Goal: Task Accomplishment & Management: Complete application form

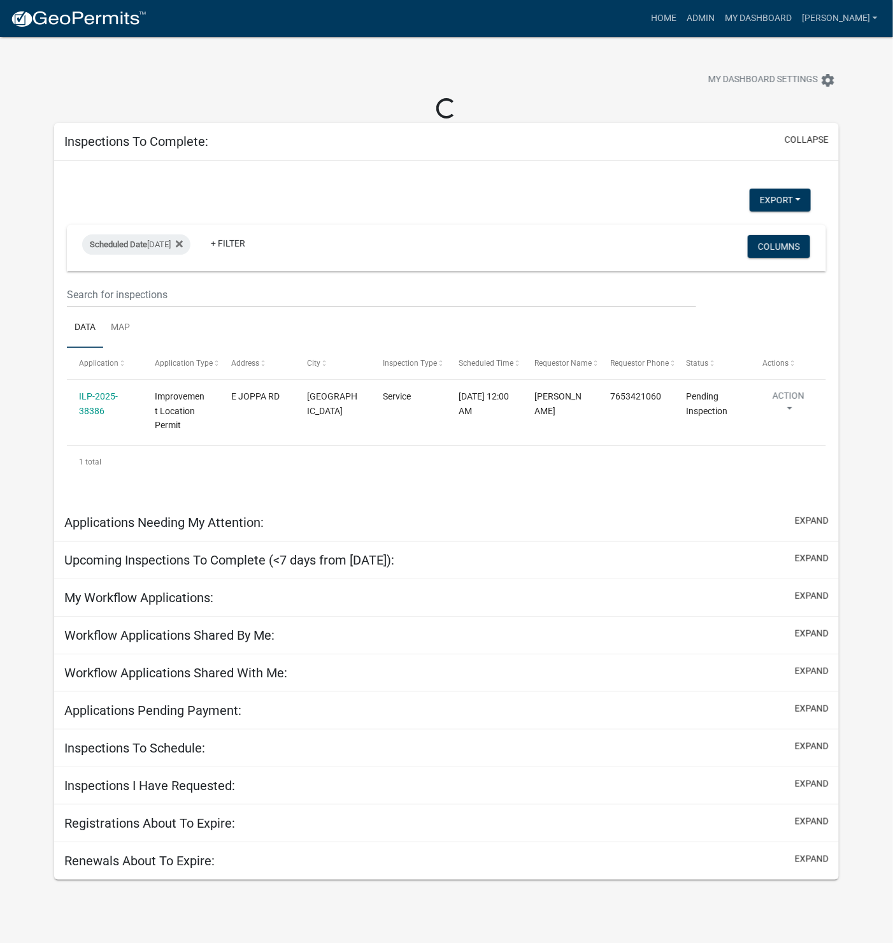
click at [92, 396] on link "ILP-2025-38386" at bounding box center [98, 403] width 39 height 25
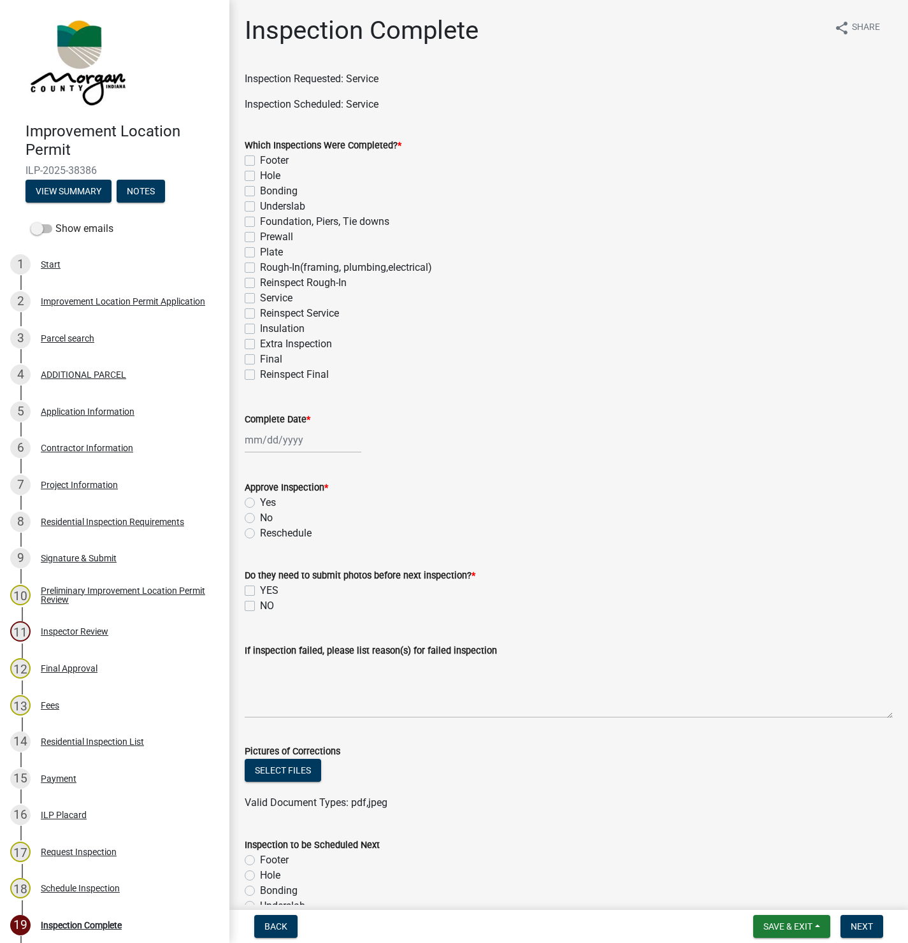
click at [260, 296] on label "Service" at bounding box center [276, 298] width 32 height 15
click at [260, 296] on input "Service" at bounding box center [264, 295] width 8 height 8
checkbox input "true"
checkbox input "false"
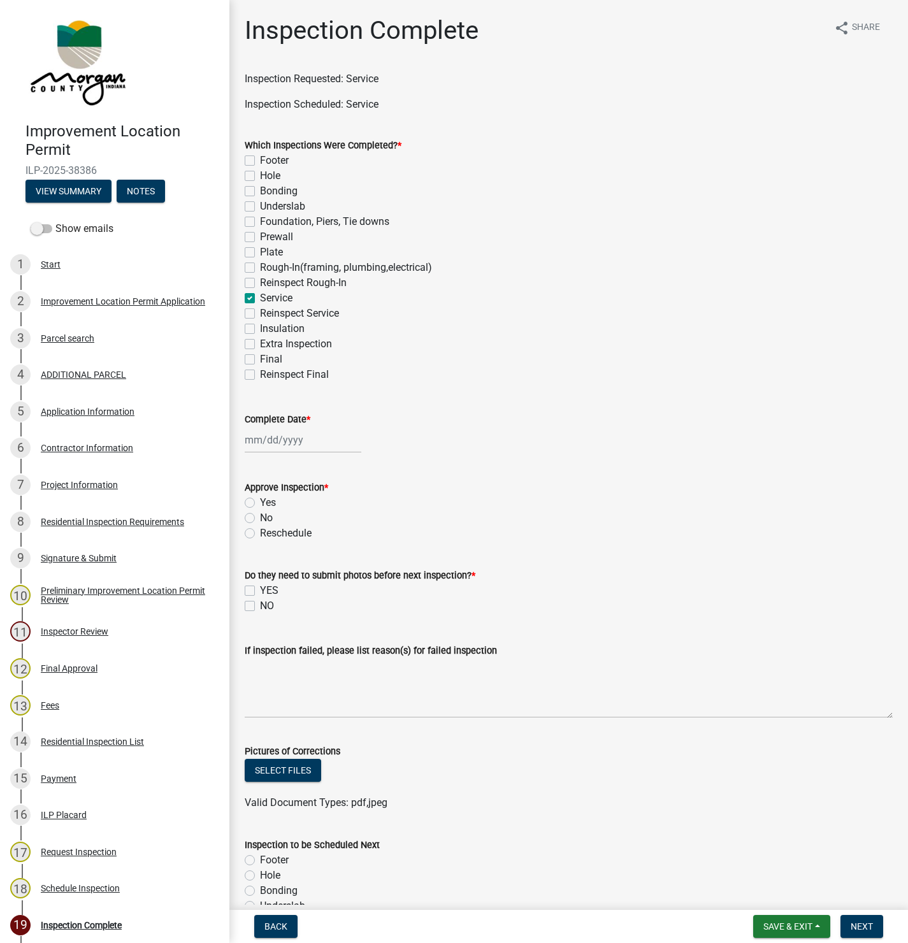
checkbox input "false"
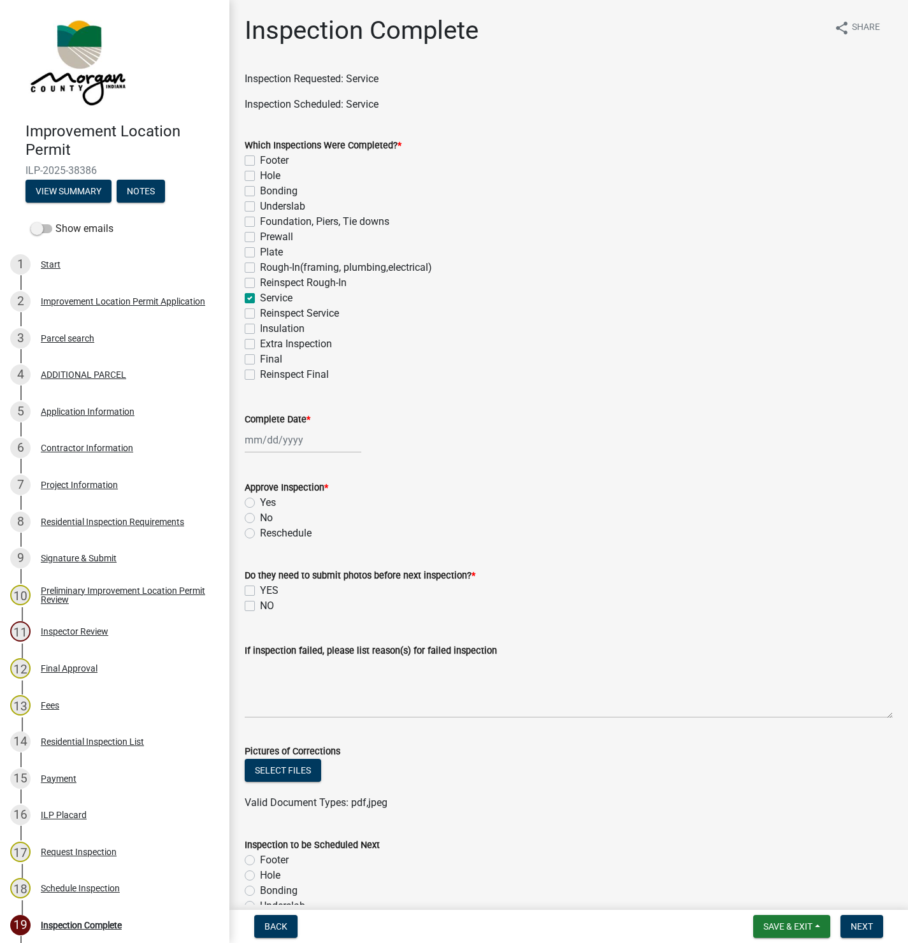
checkbox input "false"
checkbox input "true"
checkbox input "false"
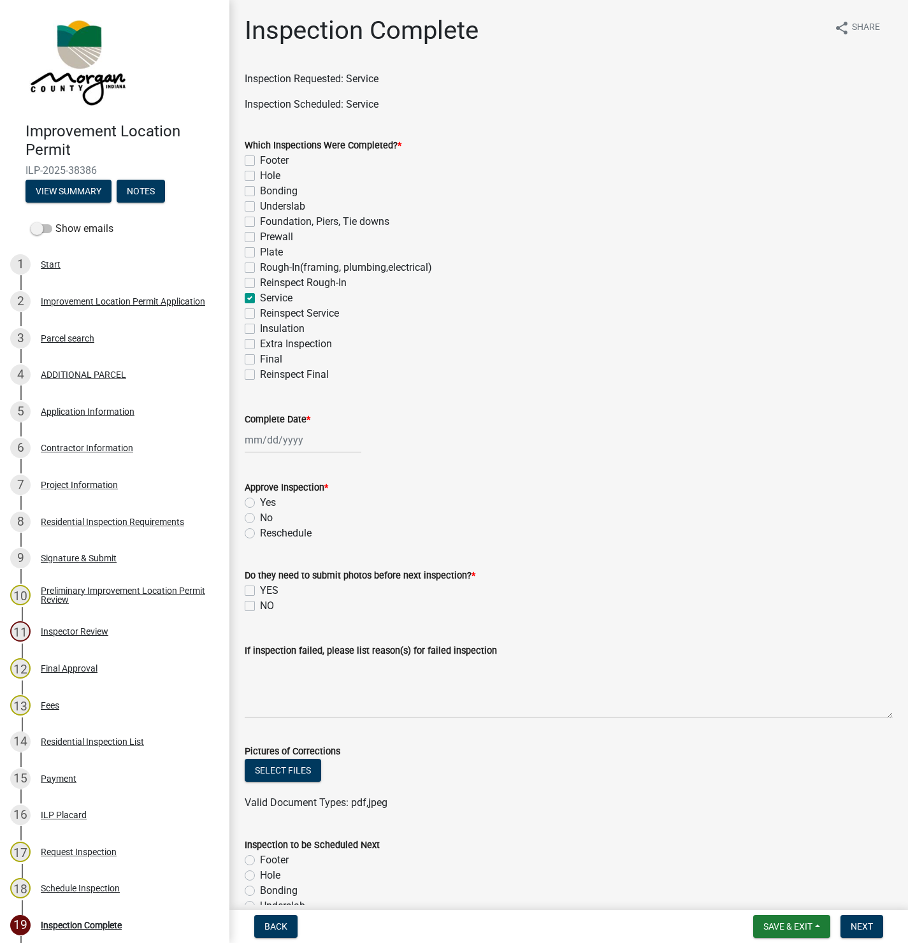
checkbox input "false"
click at [276, 445] on div at bounding box center [303, 440] width 117 height 26
select select "9"
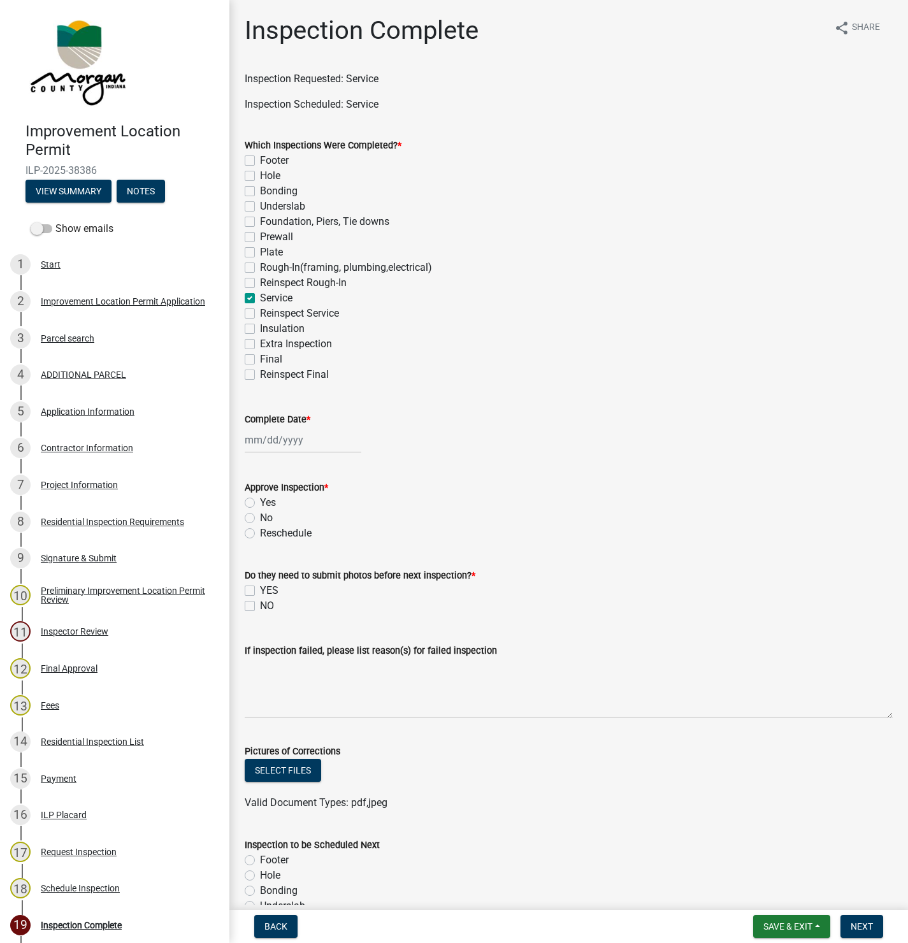
select select "2025"
click at [298, 547] on div "17" at bounding box center [298, 548] width 20 height 20
type input "[DATE]"
click at [260, 503] on label "Yes" at bounding box center [268, 502] width 16 height 15
click at [260, 503] on input "Yes" at bounding box center [264, 499] width 8 height 8
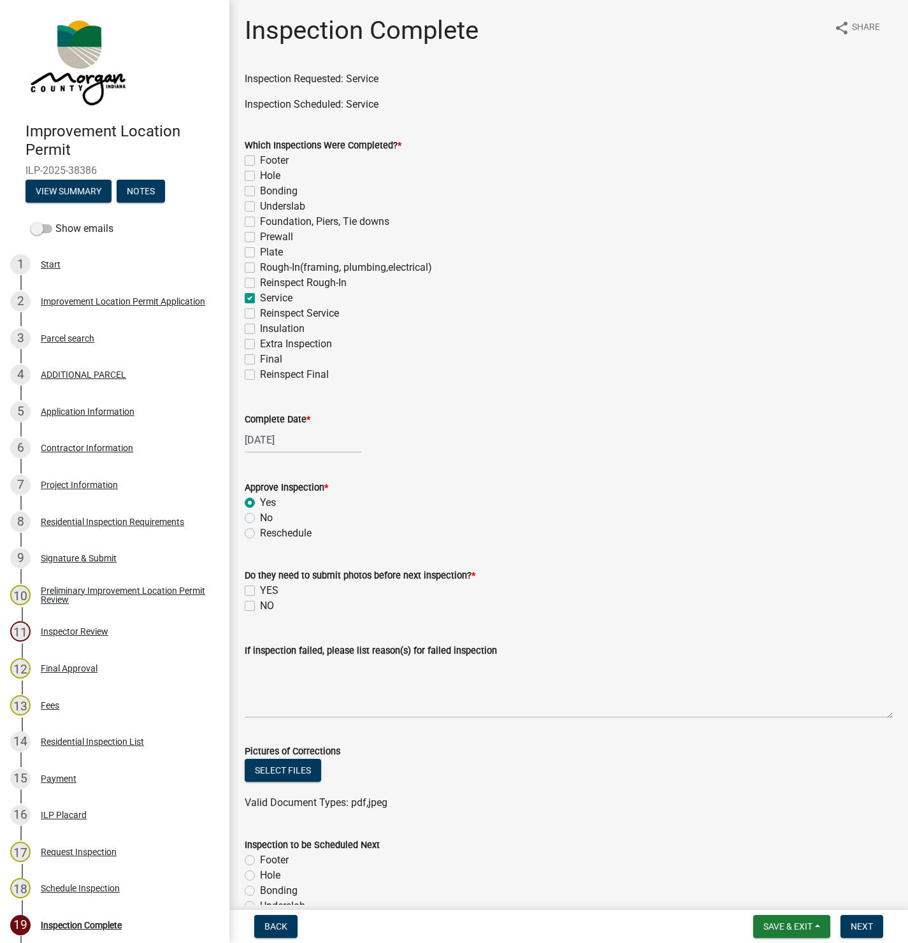
radio input "true"
click at [260, 607] on label "NO" at bounding box center [267, 605] width 14 height 15
click at [260, 607] on input "NO" at bounding box center [264, 602] width 8 height 8
checkbox input "true"
checkbox input "false"
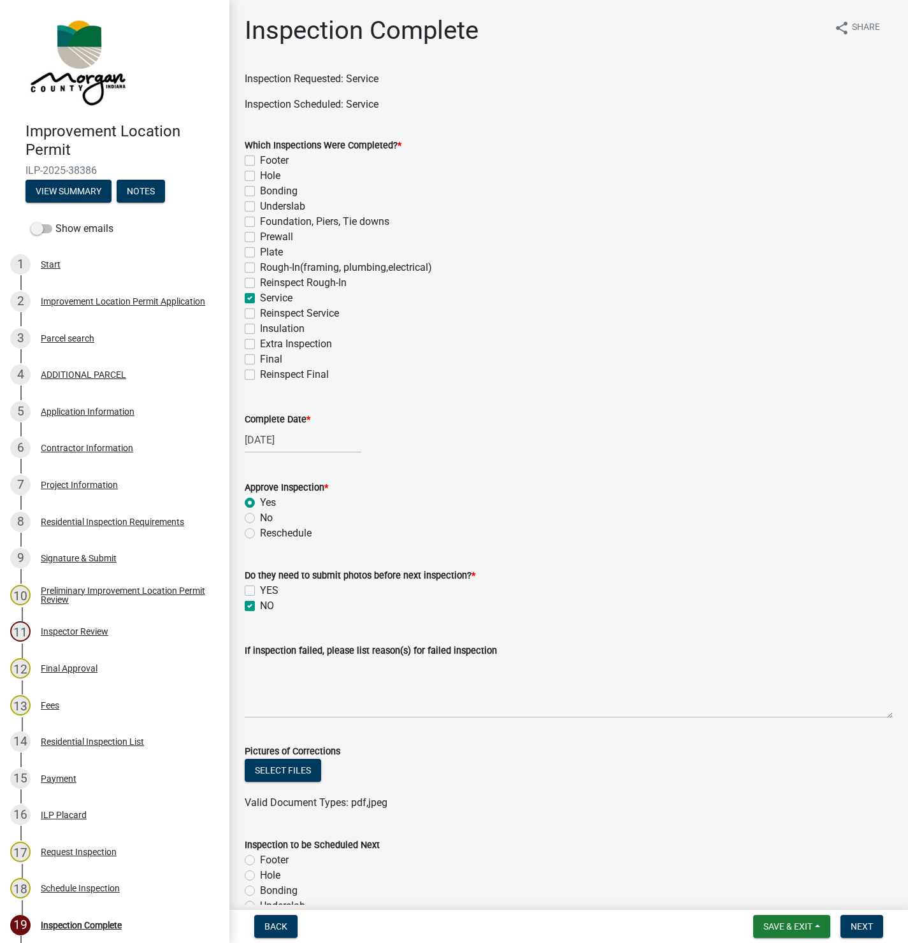
checkbox input "true"
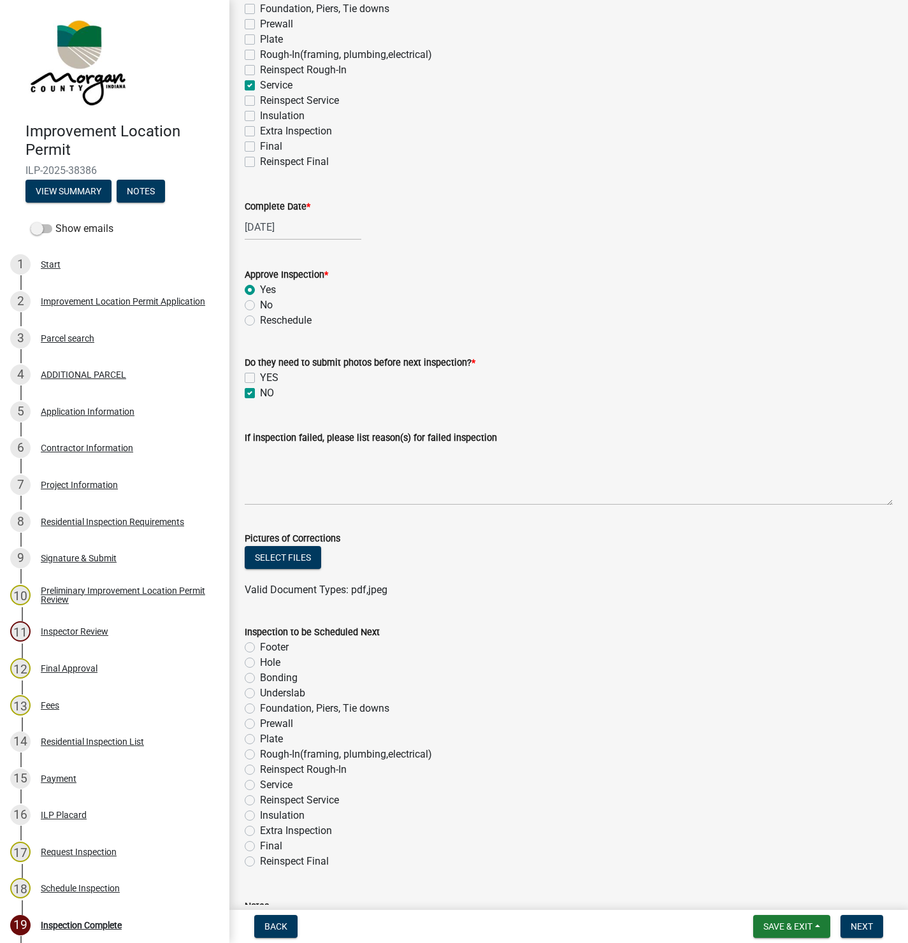
scroll to position [341, 0]
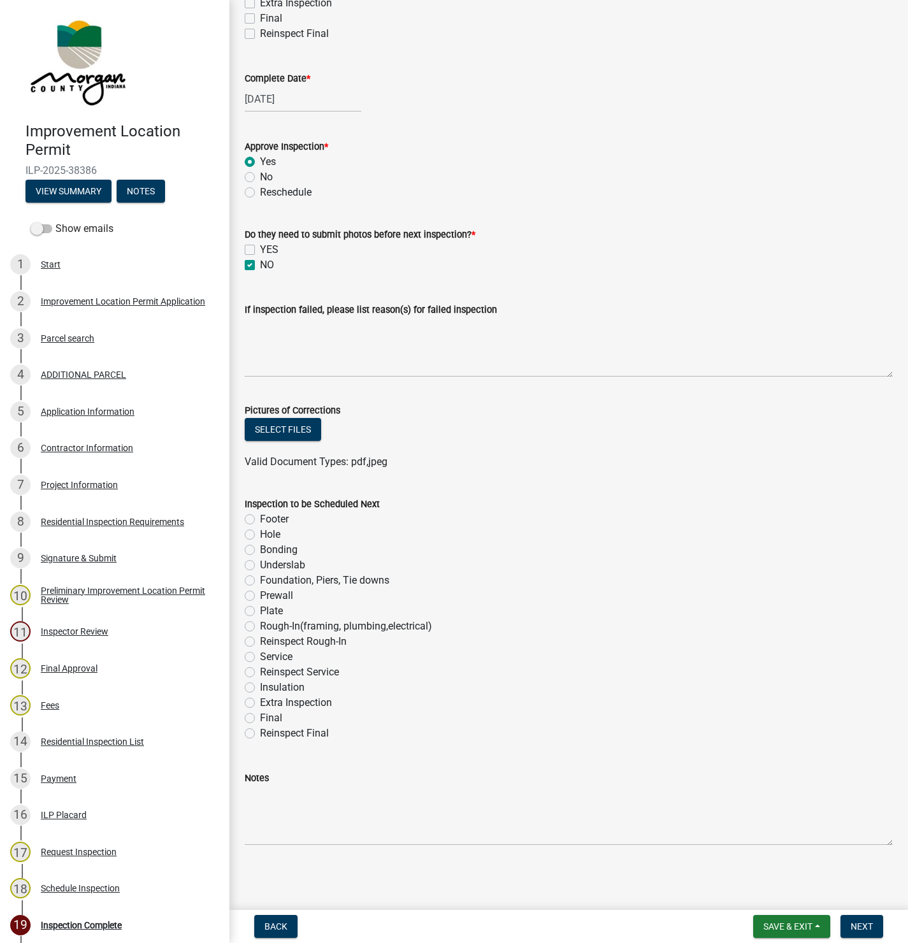
click at [260, 689] on label "Insulation" at bounding box center [282, 687] width 45 height 15
click at [260, 688] on input "Insulation" at bounding box center [264, 684] width 8 height 8
radio input "true"
click at [860, 926] on span "Next" at bounding box center [862, 926] width 22 height 10
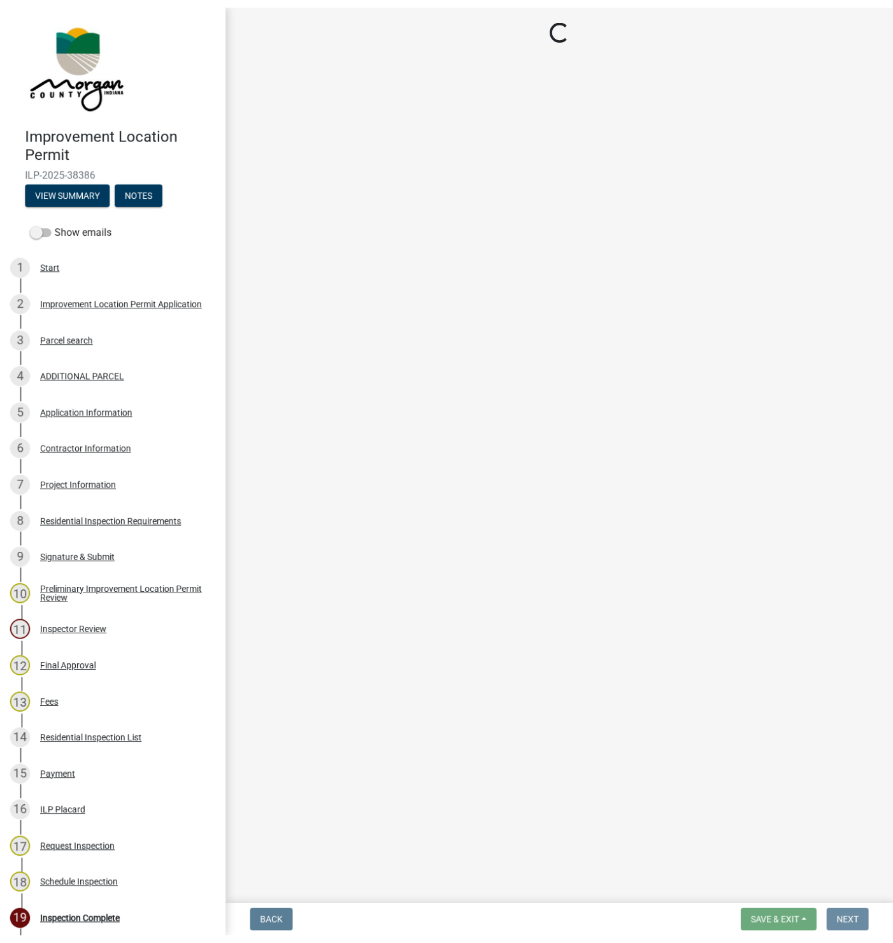
scroll to position [0, 0]
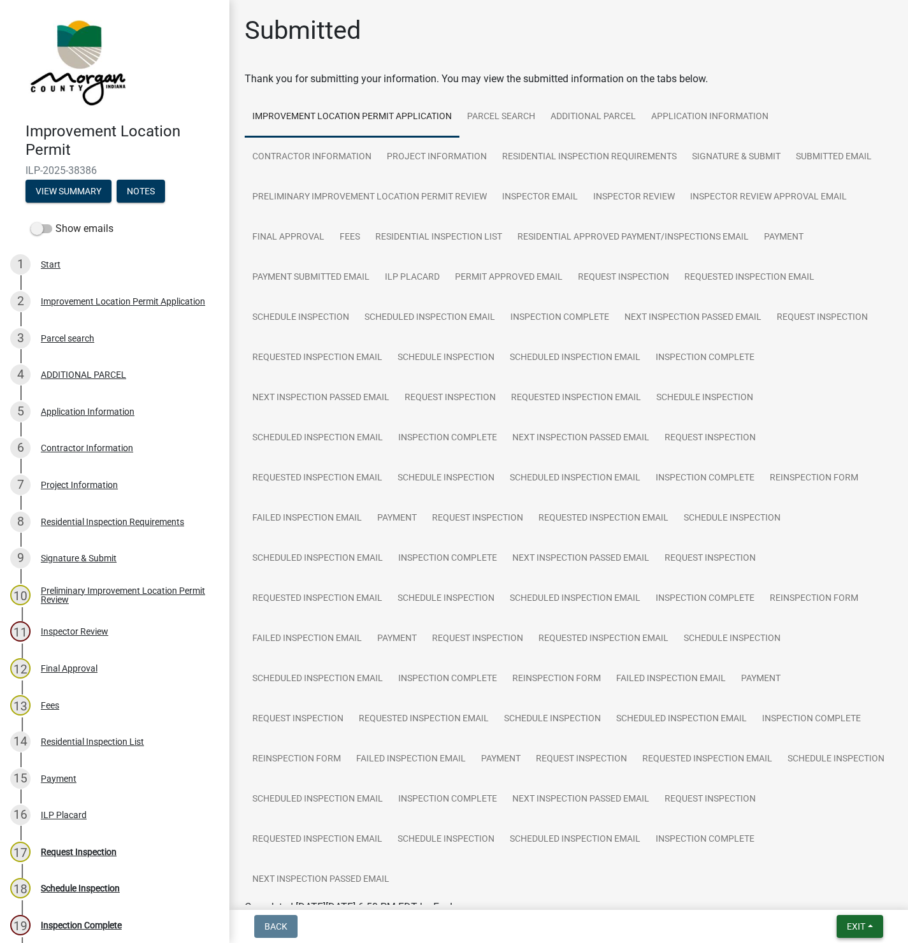
click at [851, 925] on span "Exit" at bounding box center [856, 926] width 18 height 10
click at [824, 891] on button "Save & Exit" at bounding box center [832, 894] width 102 height 31
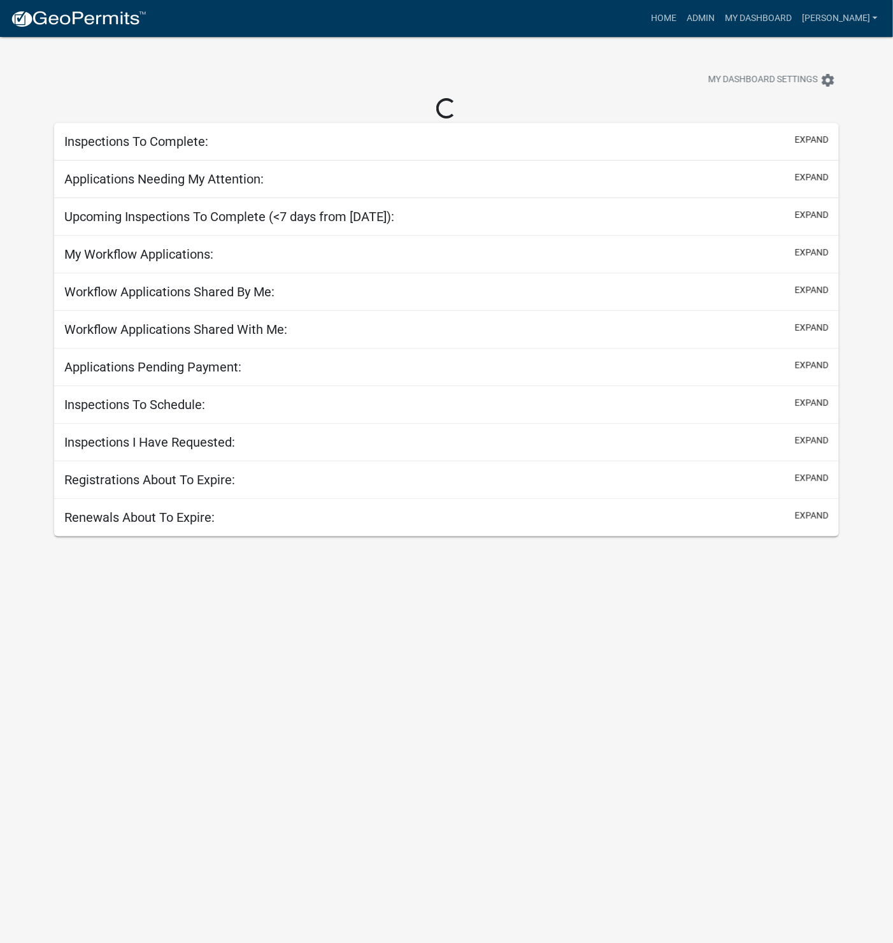
select select "1: 25"
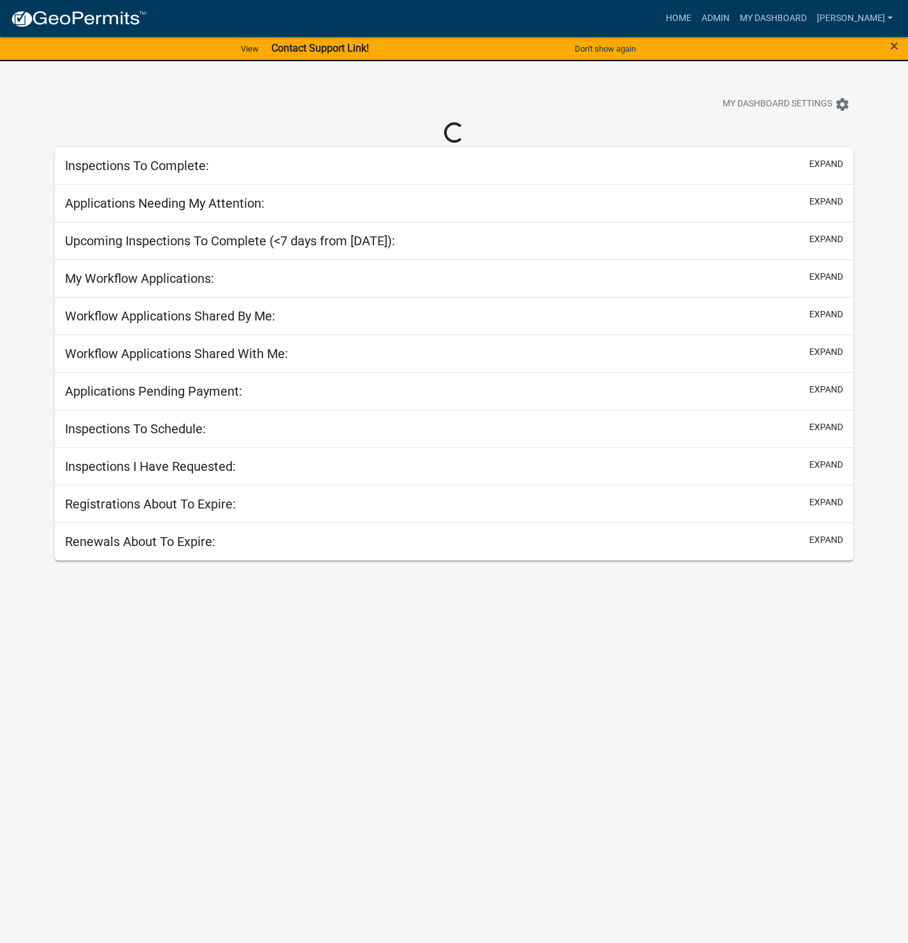
select select "1: 25"
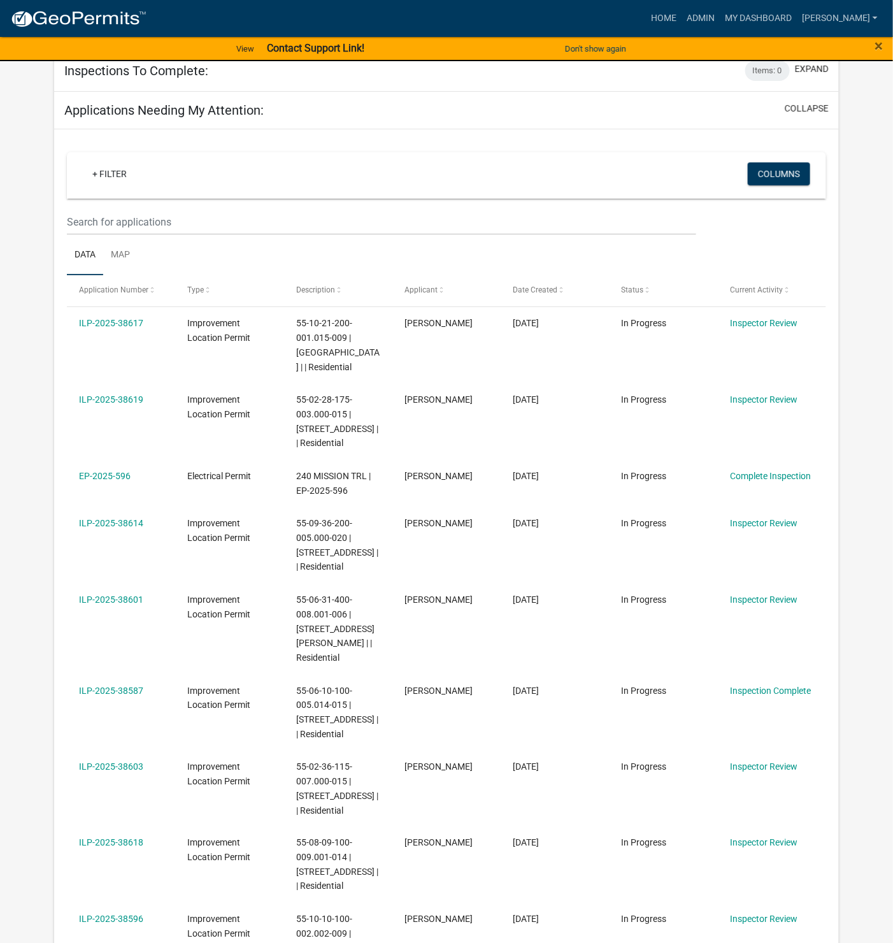
scroll to position [96, 0]
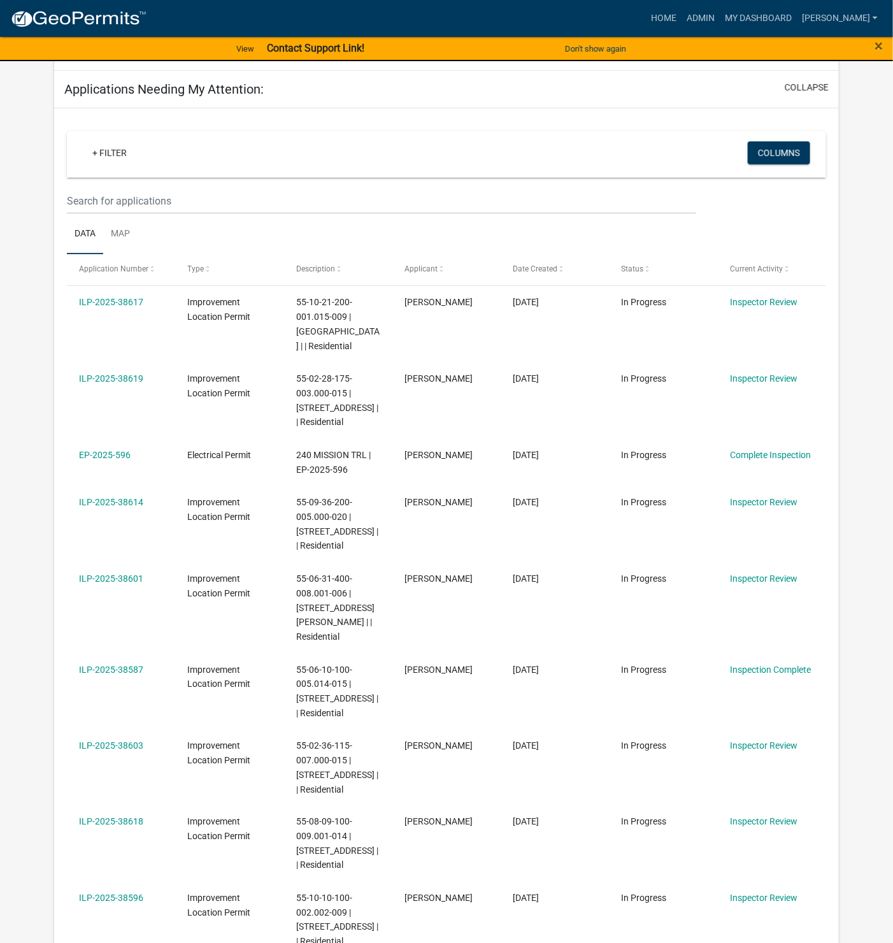
click at [106, 584] on link "ILP-2025-38601" at bounding box center [111, 578] width 64 height 10
click at [113, 584] on link "ILP-2025-38601" at bounding box center [111, 578] width 64 height 10
click at [117, 584] on link "ILP-2025-38601" at bounding box center [111, 578] width 64 height 10
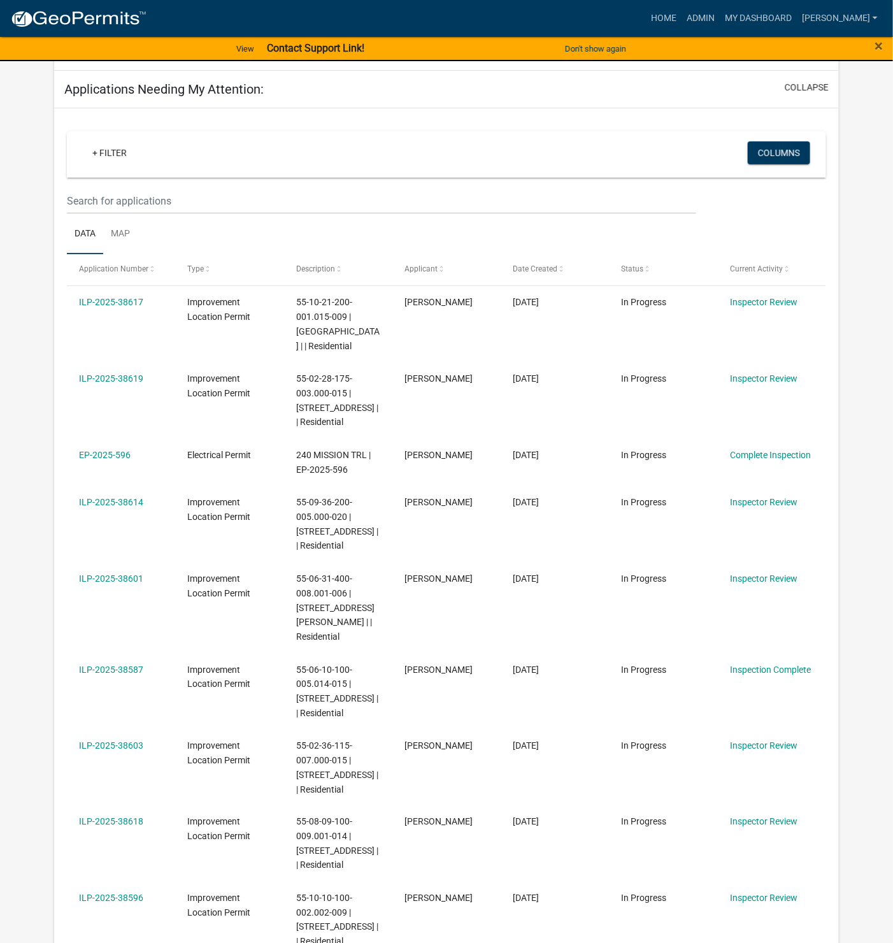
click at [85, 584] on link "ILP-2025-38601" at bounding box center [111, 578] width 64 height 10
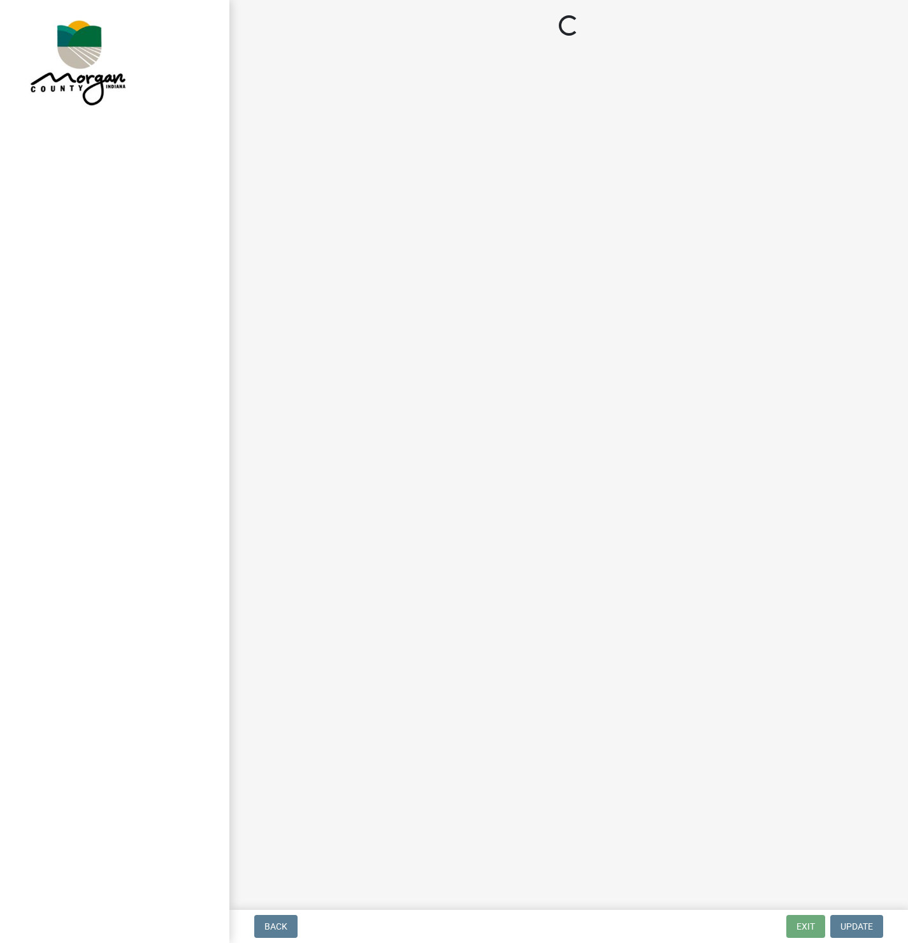
drag, startPoint x: 681, startPoint y: 210, endPoint x: 583, endPoint y: 192, distance: 99.9
click at [645, 201] on main "Loading..." at bounding box center [568, 452] width 679 height 905
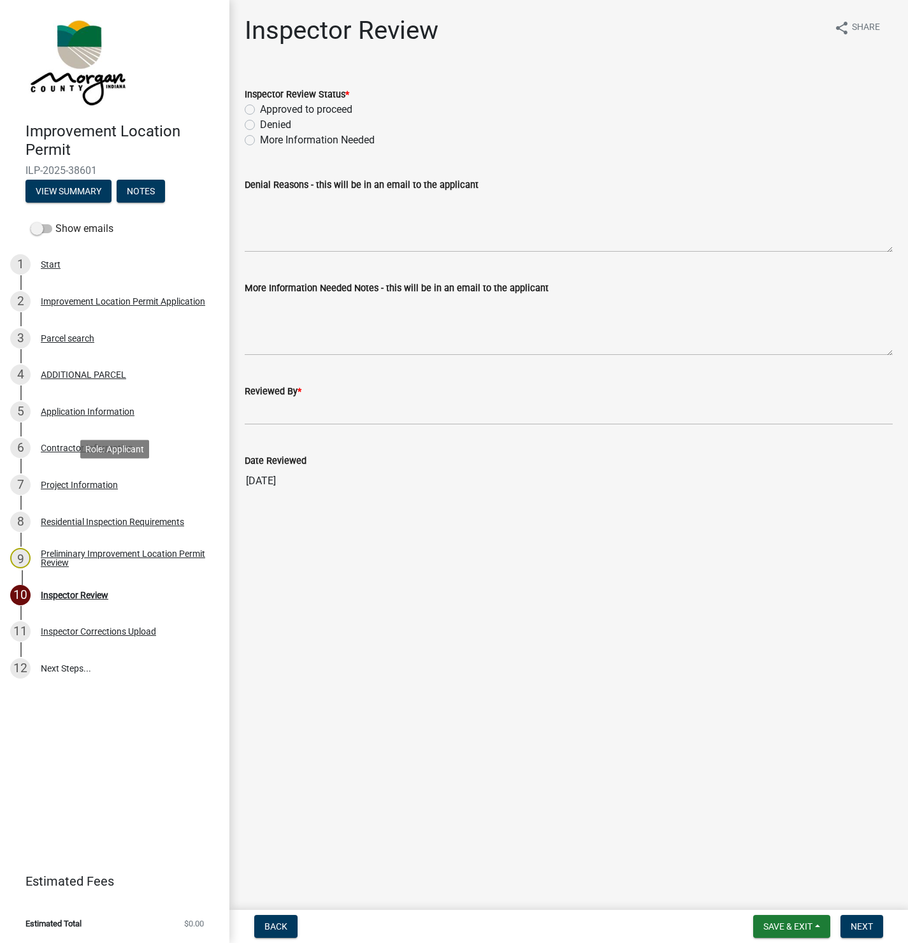
drag, startPoint x: 59, startPoint y: 482, endPoint x: 193, endPoint y: 482, distance: 133.8
click at [59, 482] on div "Project Information" at bounding box center [79, 484] width 77 height 9
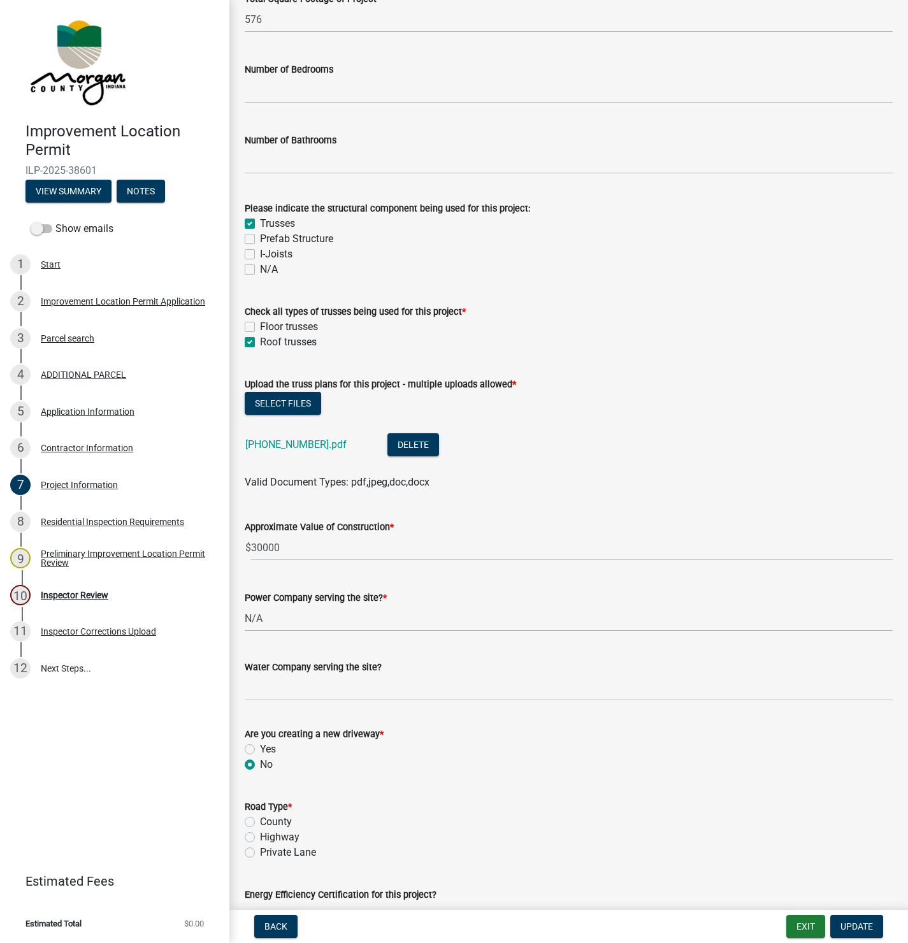
scroll to position [1147, 0]
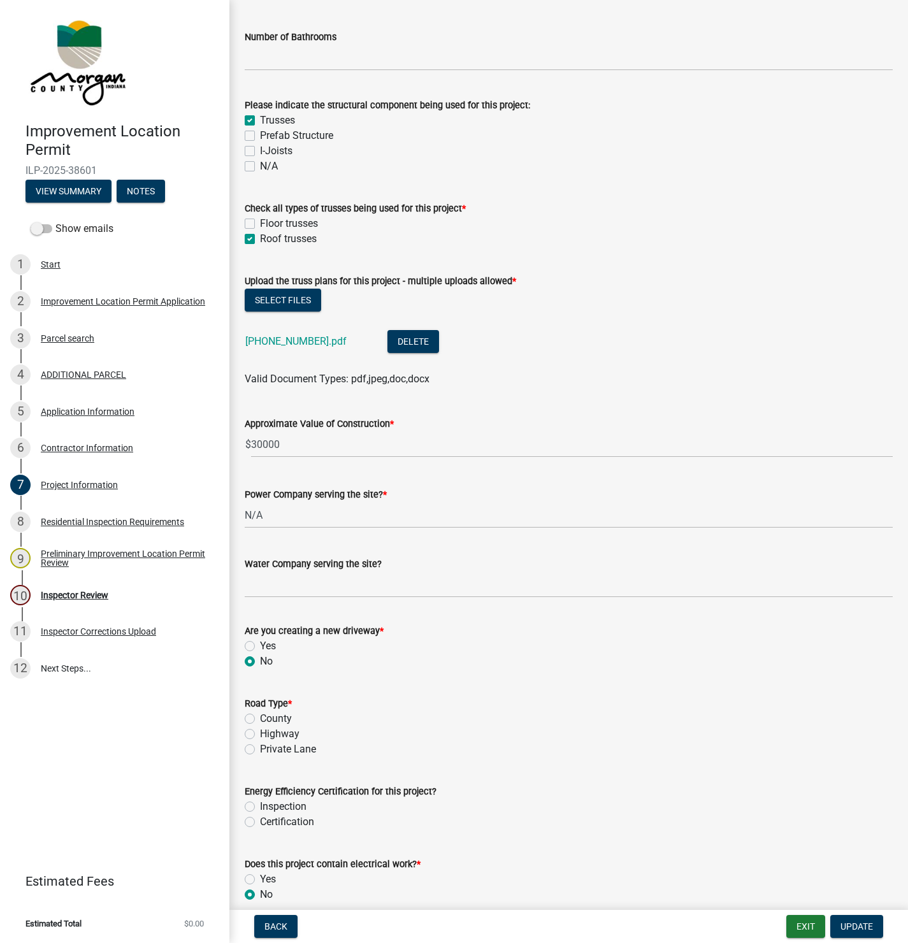
click at [276, 345] on link "3913-001-1.pdf" at bounding box center [295, 341] width 101 height 12
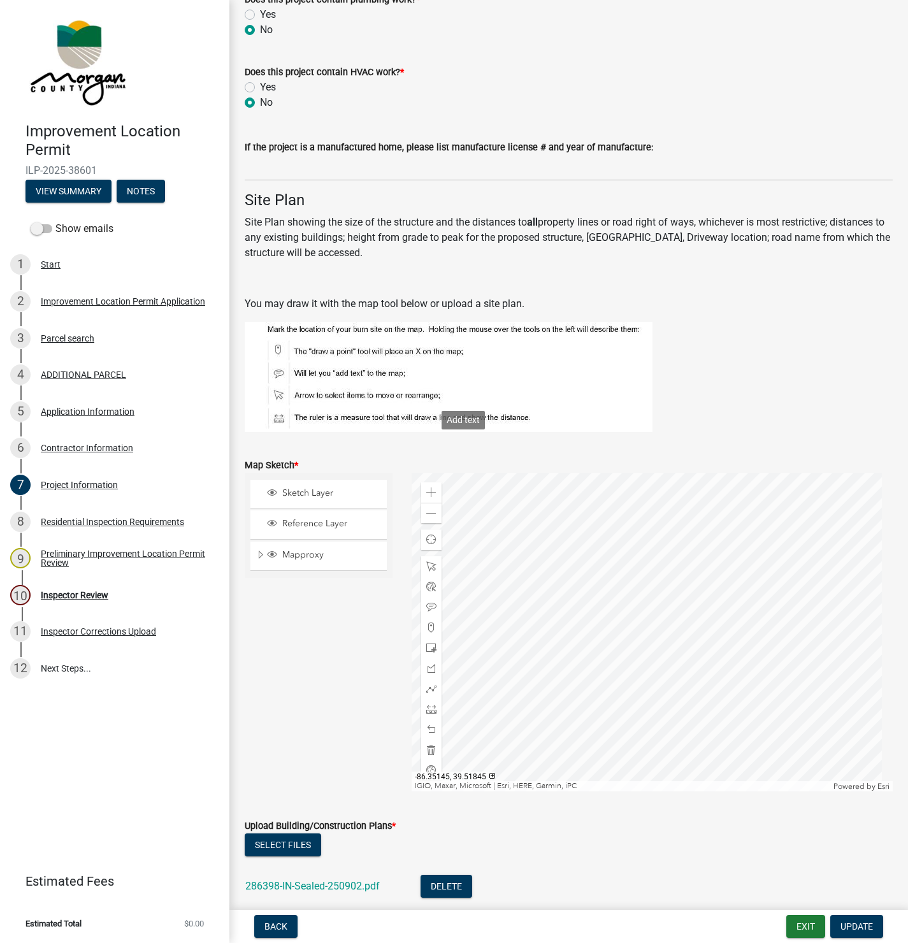
scroll to position [2485, 0]
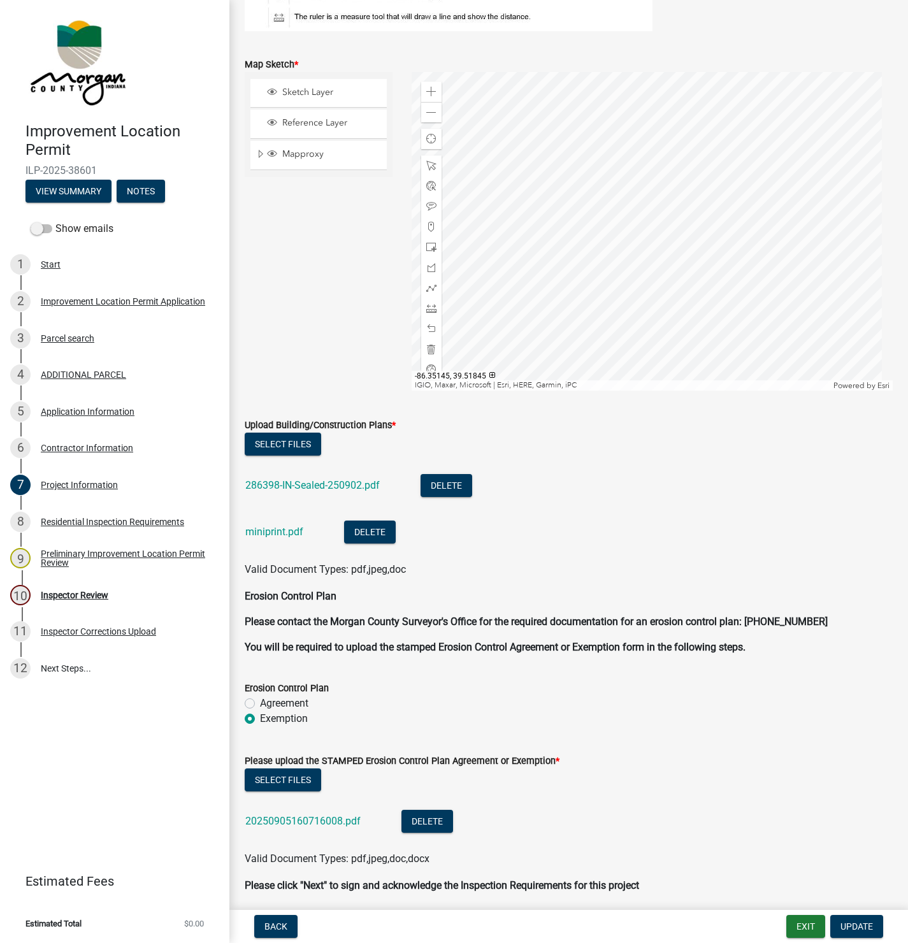
click at [291, 484] on link "286398-IN-Sealed-250902.pdf" at bounding box center [312, 485] width 134 height 12
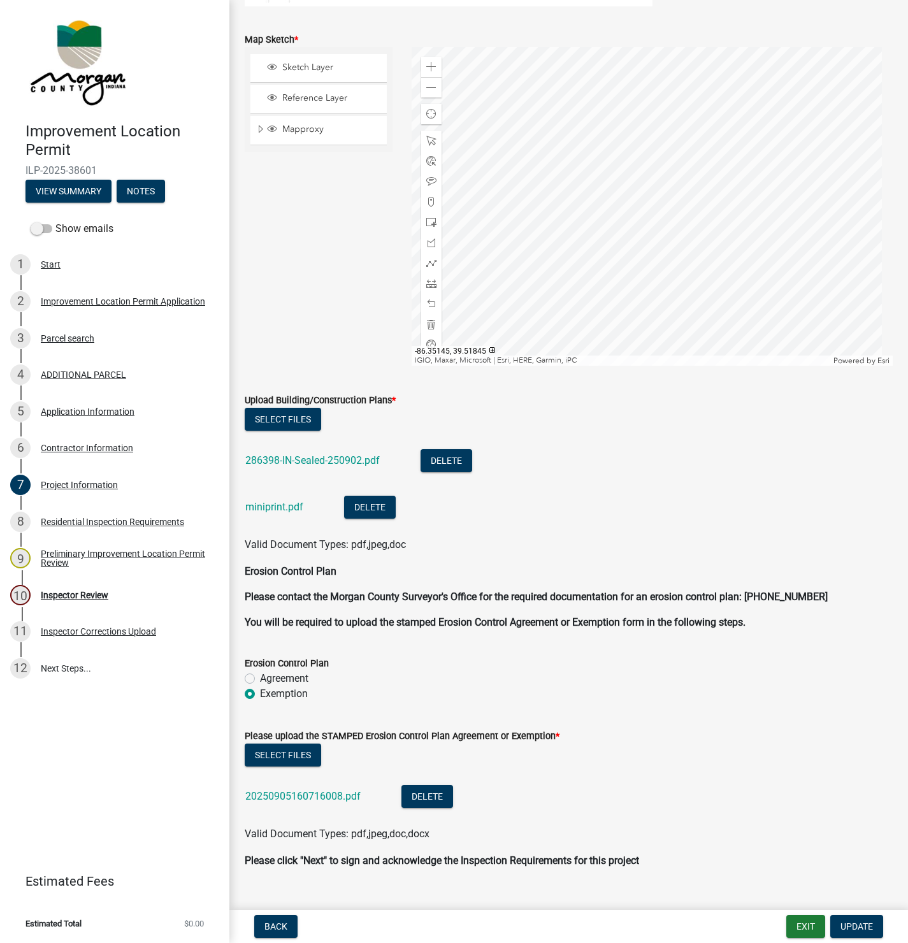
scroll to position [2533, 0]
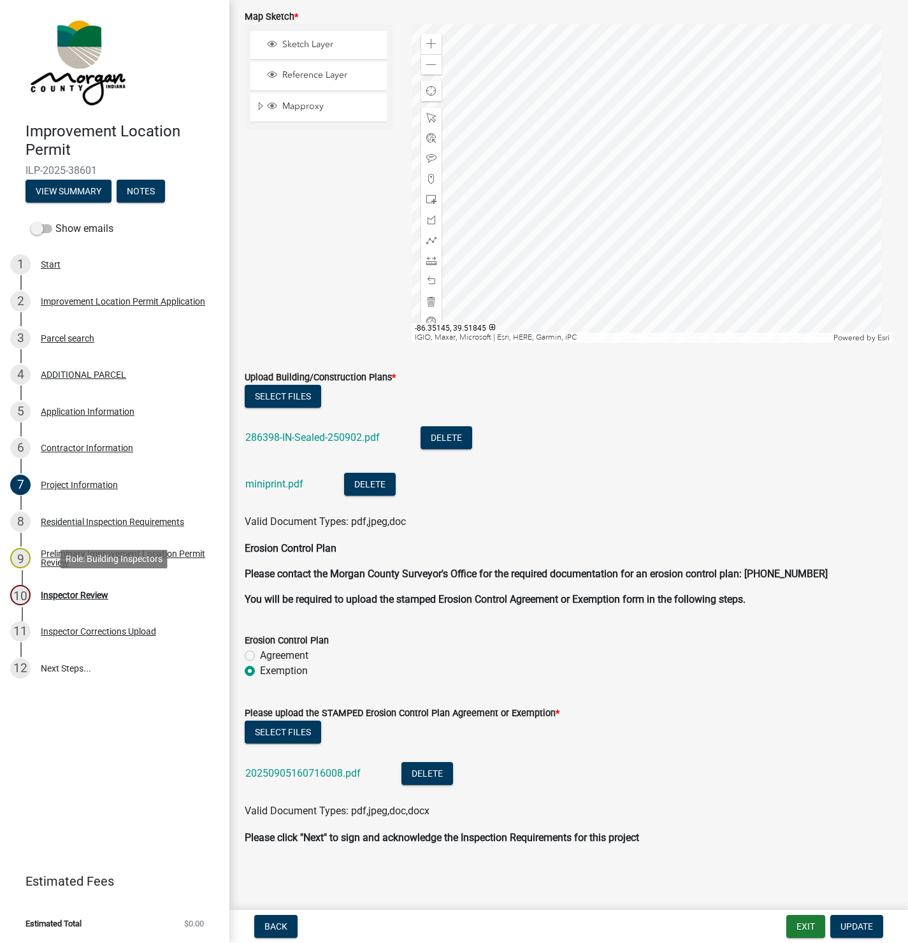
click at [73, 591] on div "Inspector Review" at bounding box center [75, 595] width 68 height 9
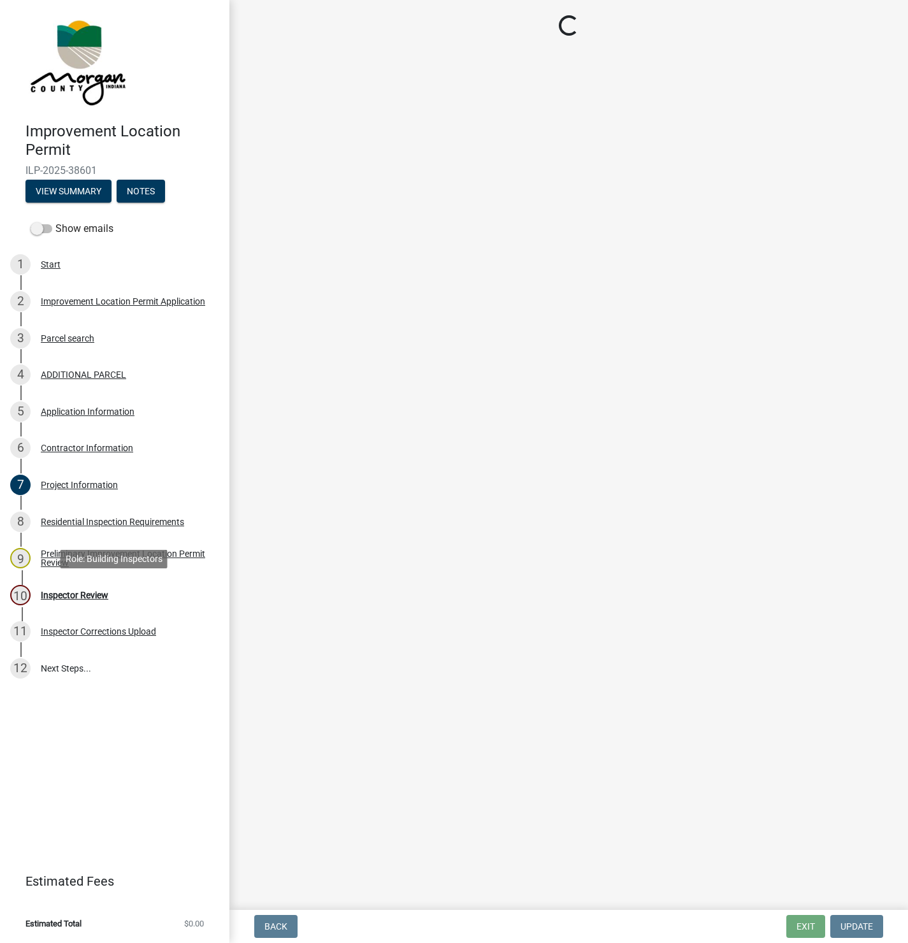
scroll to position [0, 0]
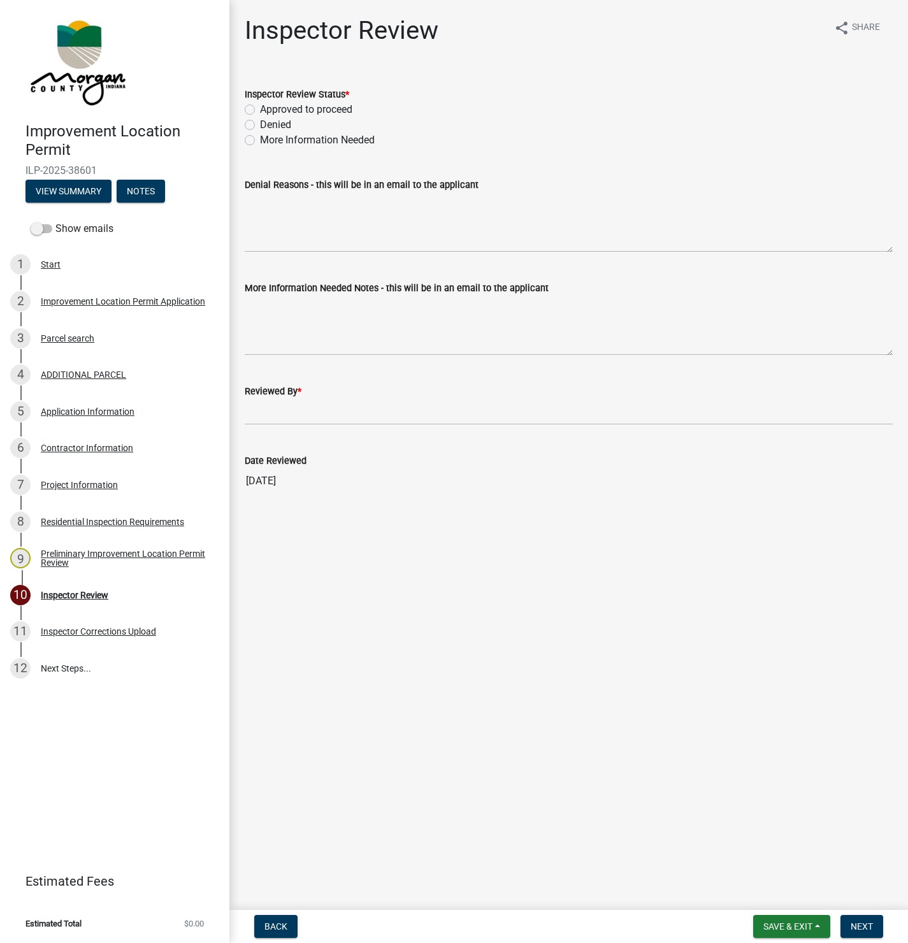
click at [243, 108] on div "Inspector Review Status * Approved to proceed Denied More Information Needed" at bounding box center [568, 109] width 667 height 76
drag, startPoint x: 251, startPoint y: 108, endPoint x: 271, endPoint y: 155, distance: 51.4
click at [260, 109] on label "Approved to proceed" at bounding box center [306, 109] width 92 height 15
click at [260, 109] on input "Approved to proceed" at bounding box center [264, 106] width 8 height 8
radio input "true"
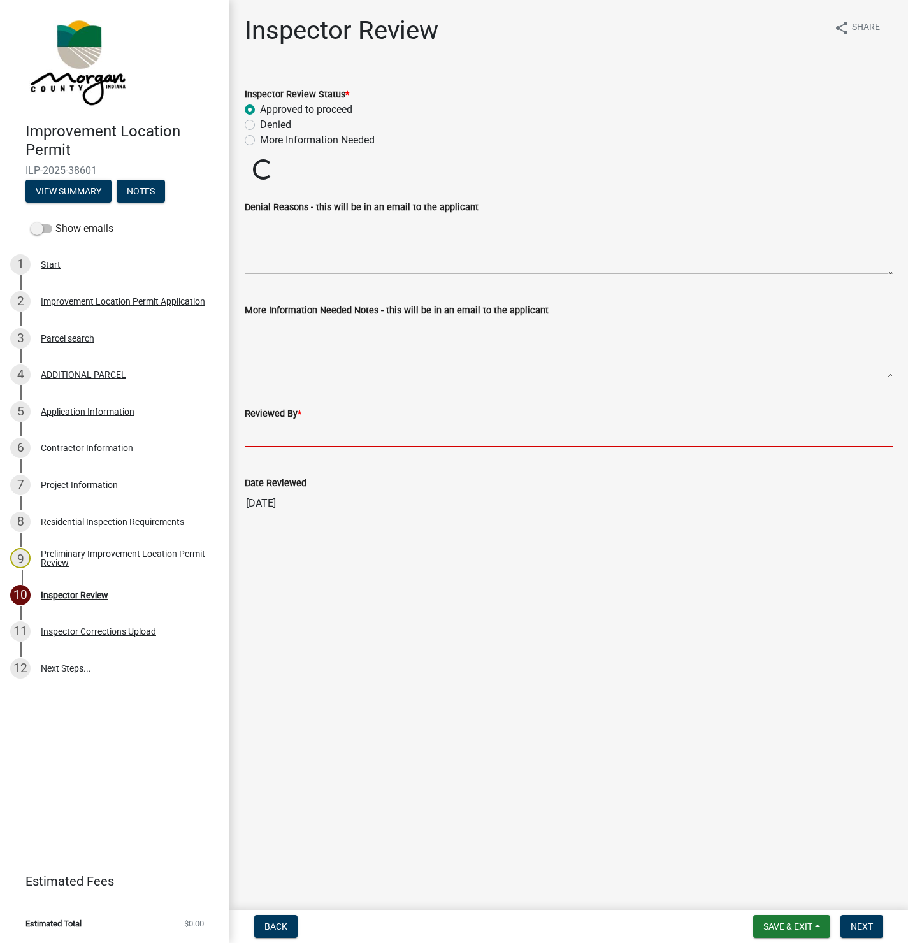
click at [278, 435] on input "Reviewed By *" at bounding box center [569, 434] width 648 height 26
type input "[PERSON_NAME]"
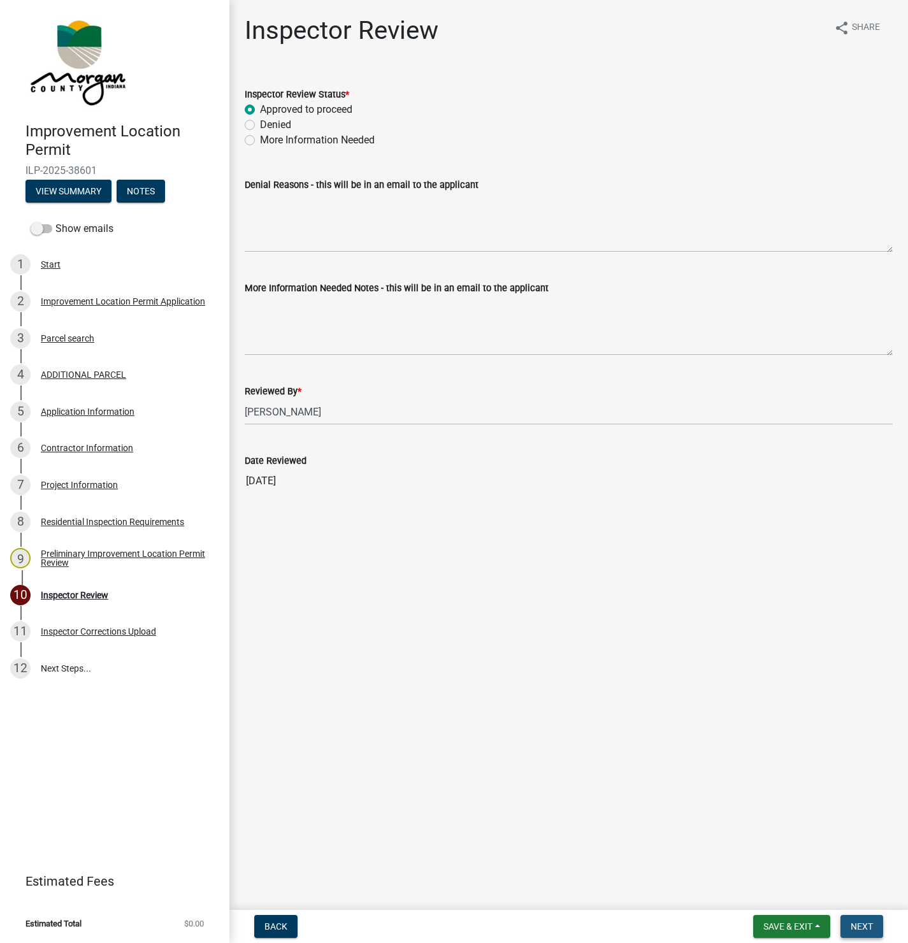
click at [866, 926] on span "Next" at bounding box center [862, 926] width 22 height 10
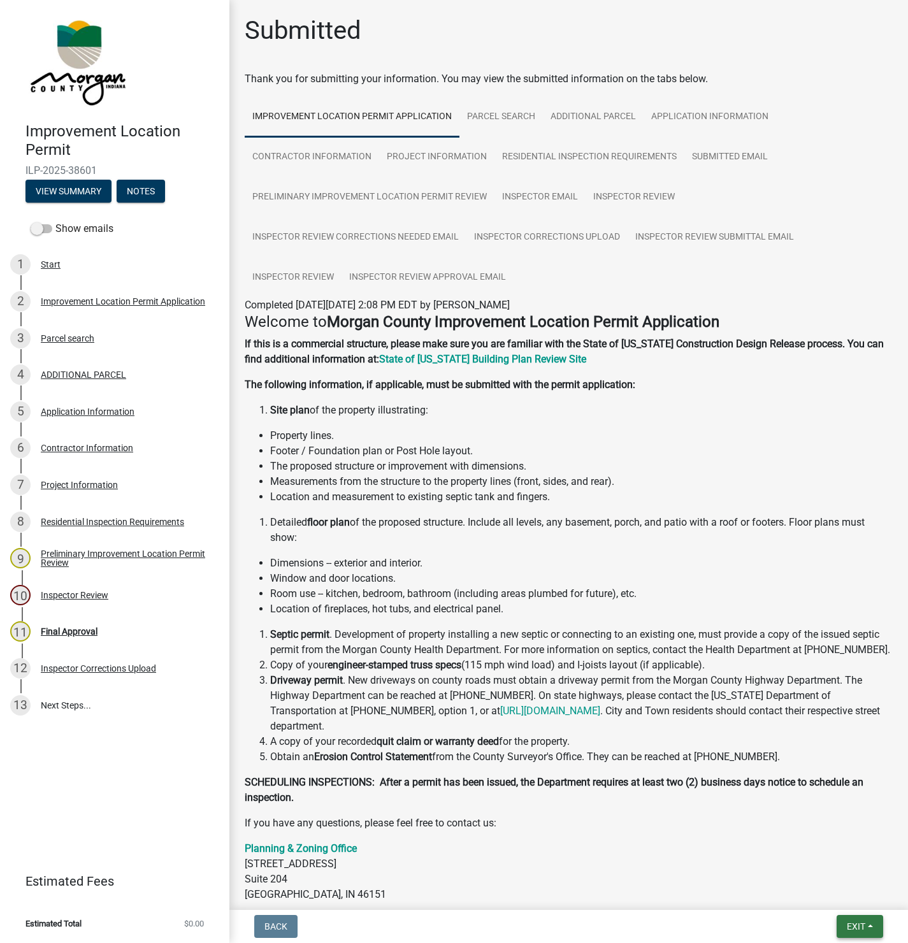
click at [851, 925] on span "Exit" at bounding box center [856, 926] width 18 height 10
click at [817, 897] on button "Save & Exit" at bounding box center [832, 894] width 102 height 31
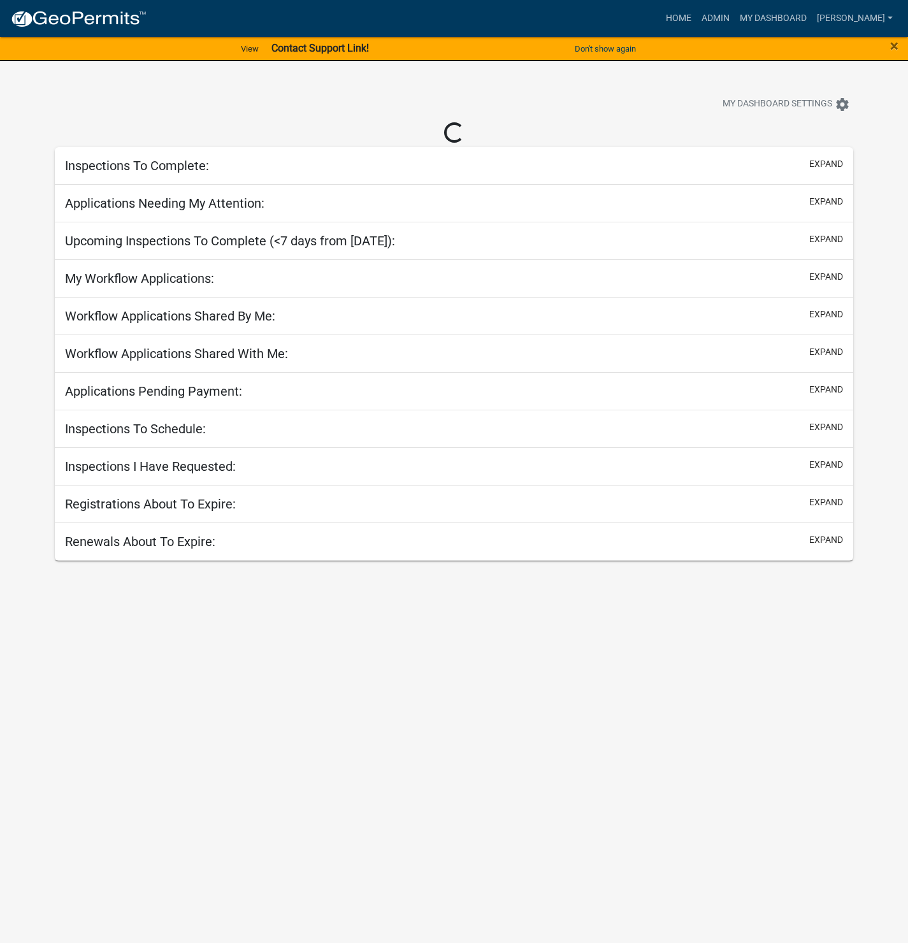
select select "1: 25"
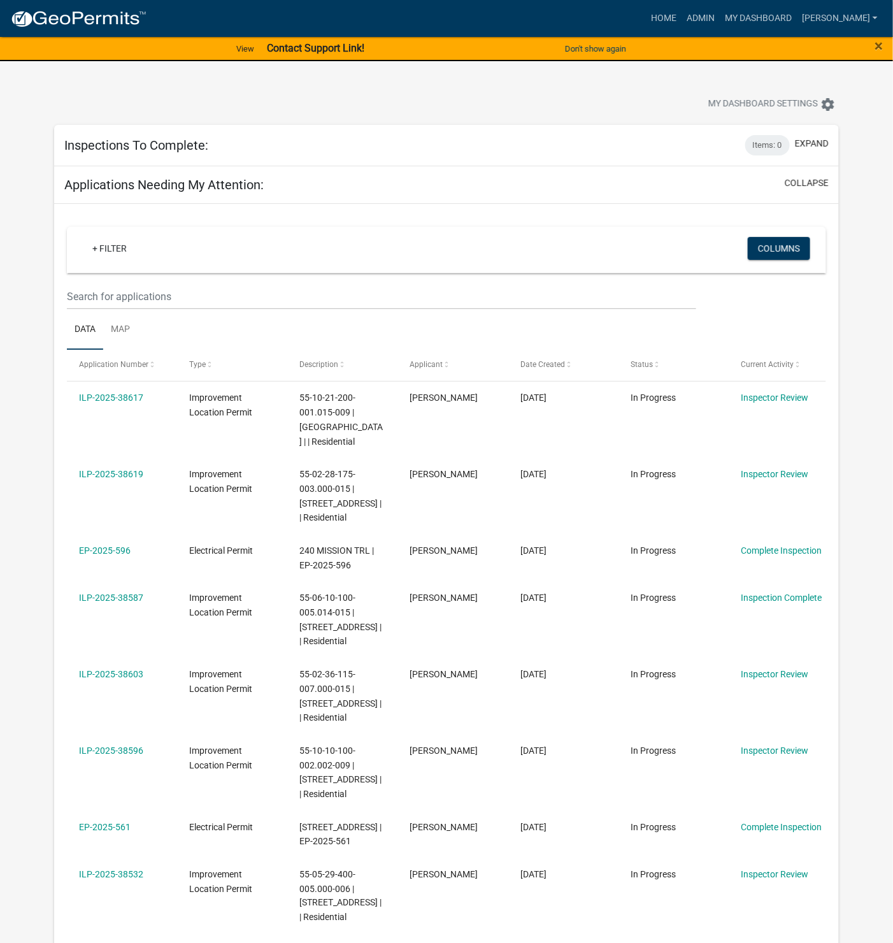
click at [119, 479] on link "ILP-2025-38619" at bounding box center [111, 474] width 64 height 10
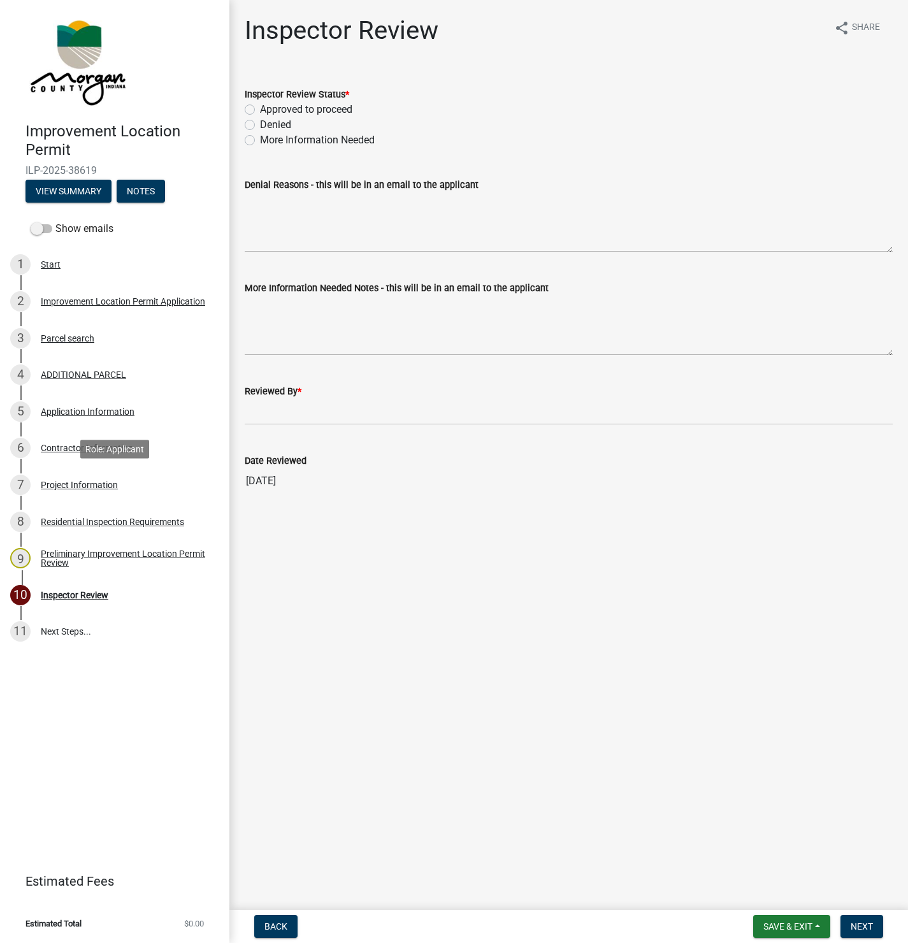
click at [58, 487] on div "Project Information" at bounding box center [79, 484] width 77 height 9
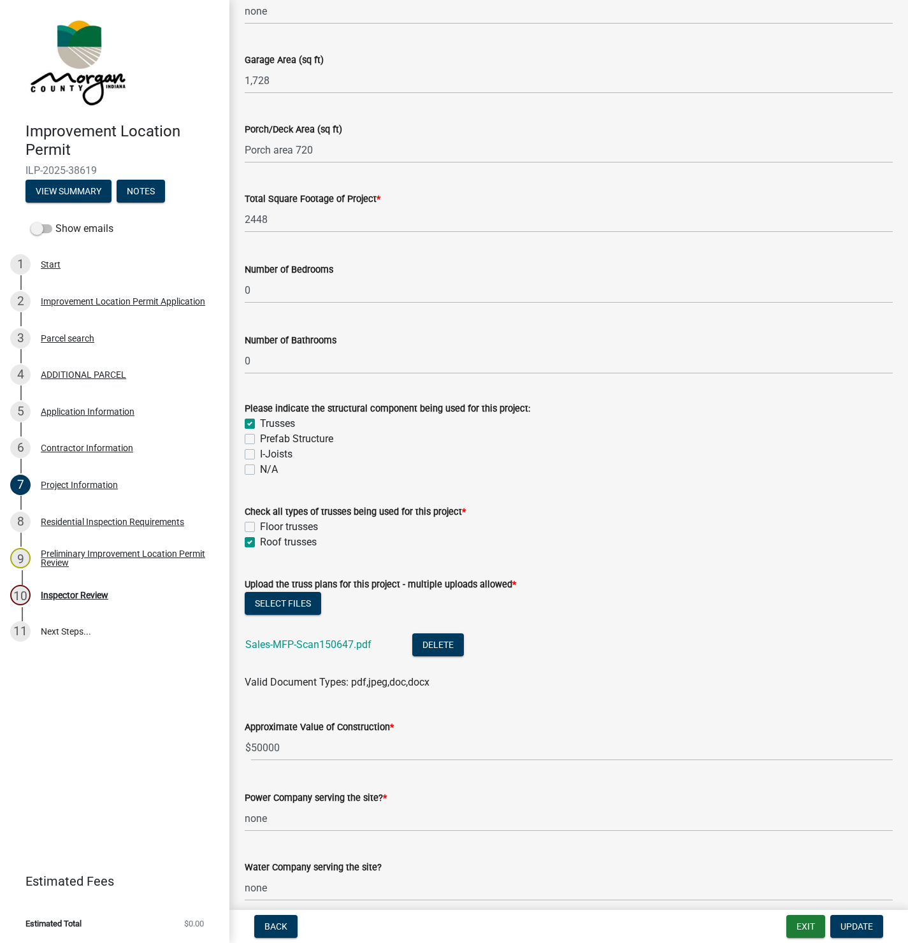
scroll to position [860, 0]
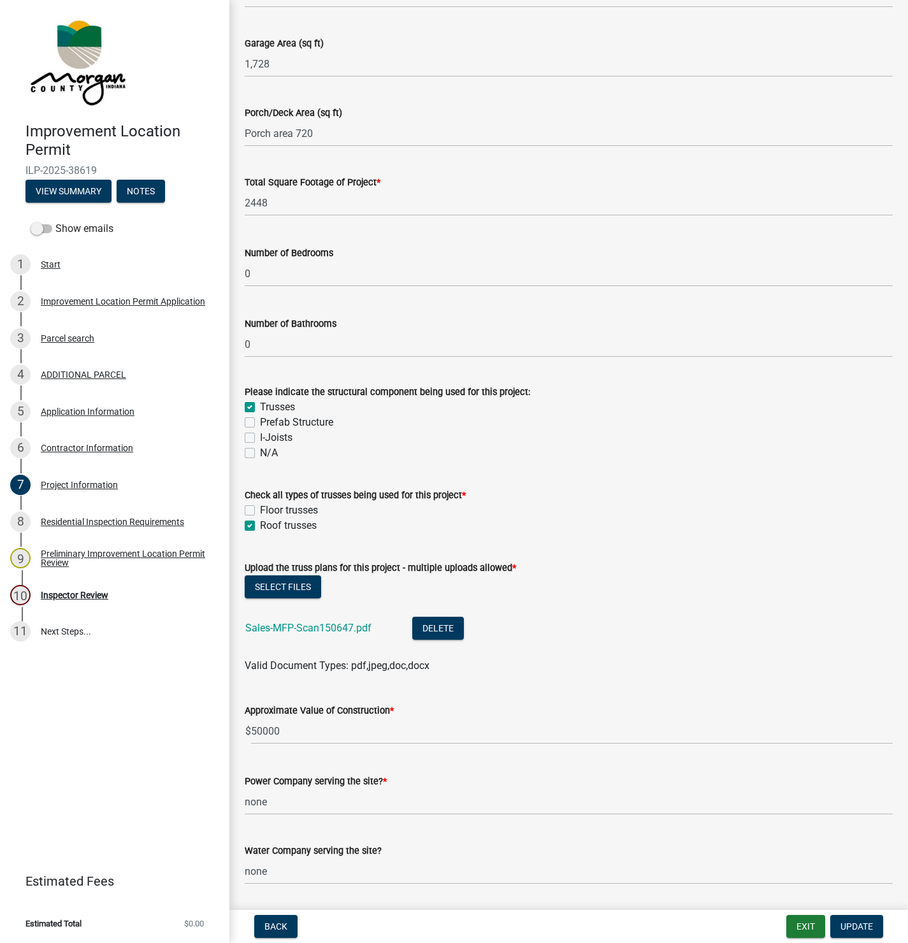
click at [303, 628] on link "Sales-MFP-Scan150647.pdf" at bounding box center [308, 628] width 126 height 12
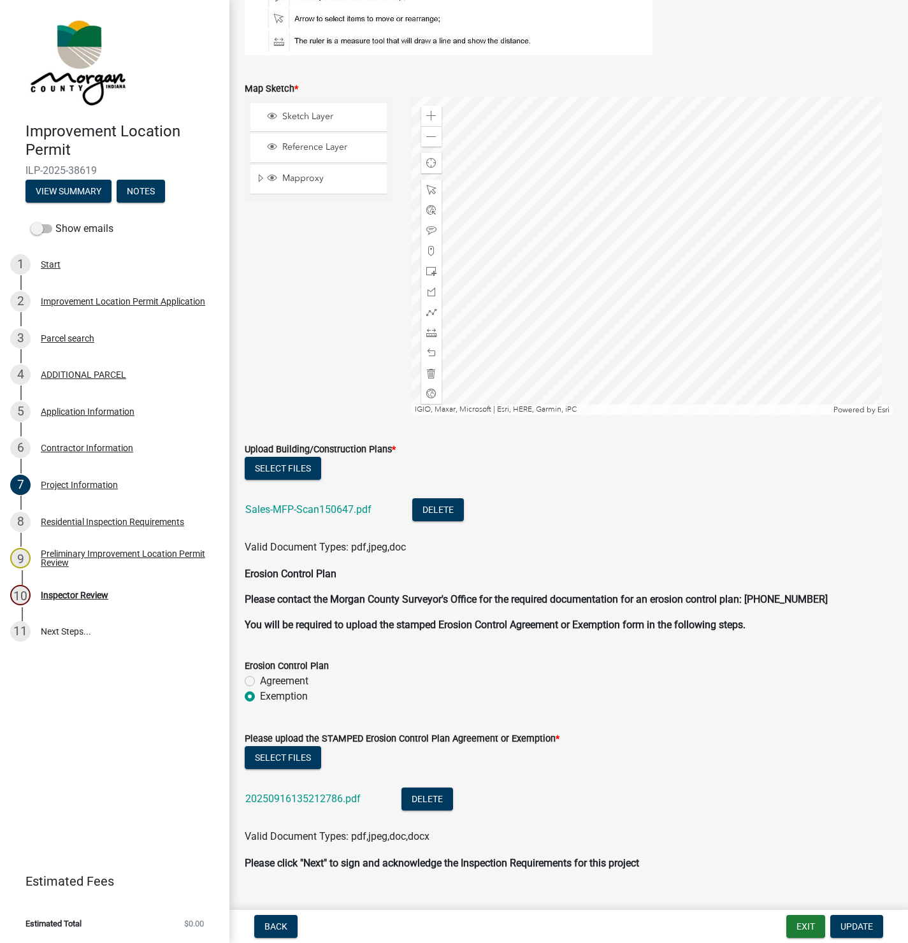
scroll to position [2486, 0]
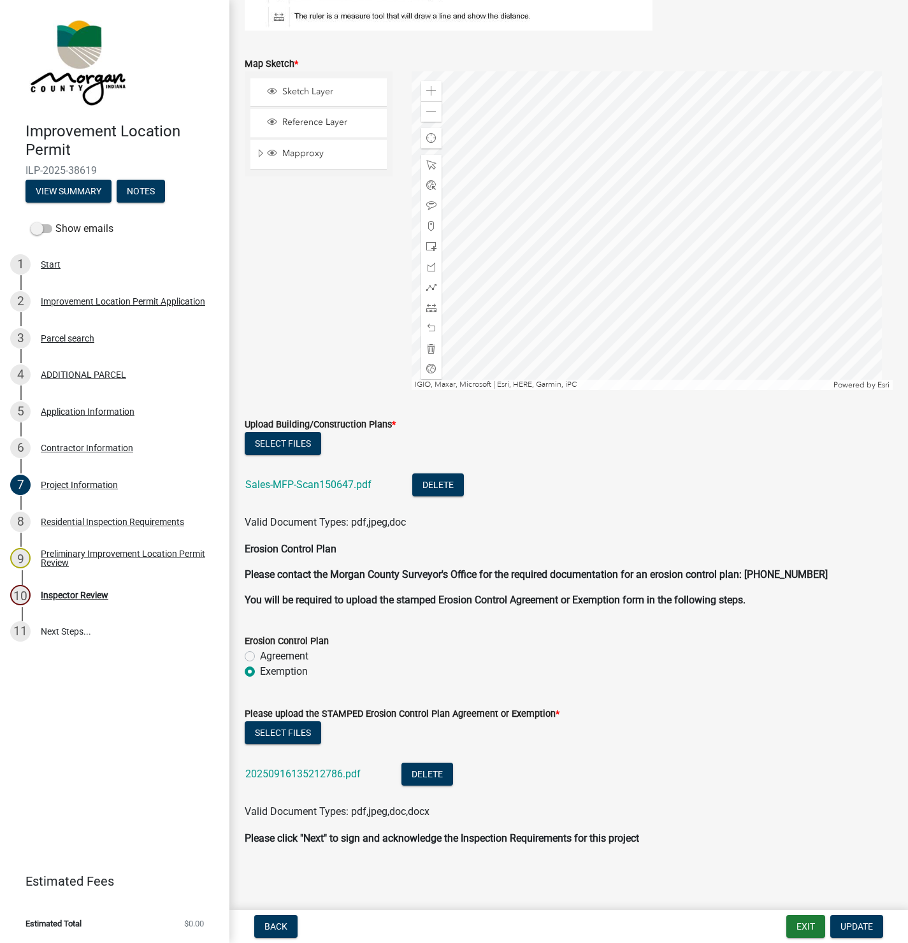
click at [325, 479] on link "Sales-MFP-Scan150647.pdf" at bounding box center [308, 485] width 126 height 12
click at [308, 484] on link "Sales-MFP-Scan150647.pdf" at bounding box center [308, 485] width 126 height 12
drag, startPoint x: 907, startPoint y: 415, endPoint x: 282, endPoint y: 480, distance: 628.5
click at [282, 480] on link "Sales-MFP-Scan150647.pdf" at bounding box center [308, 485] width 126 height 12
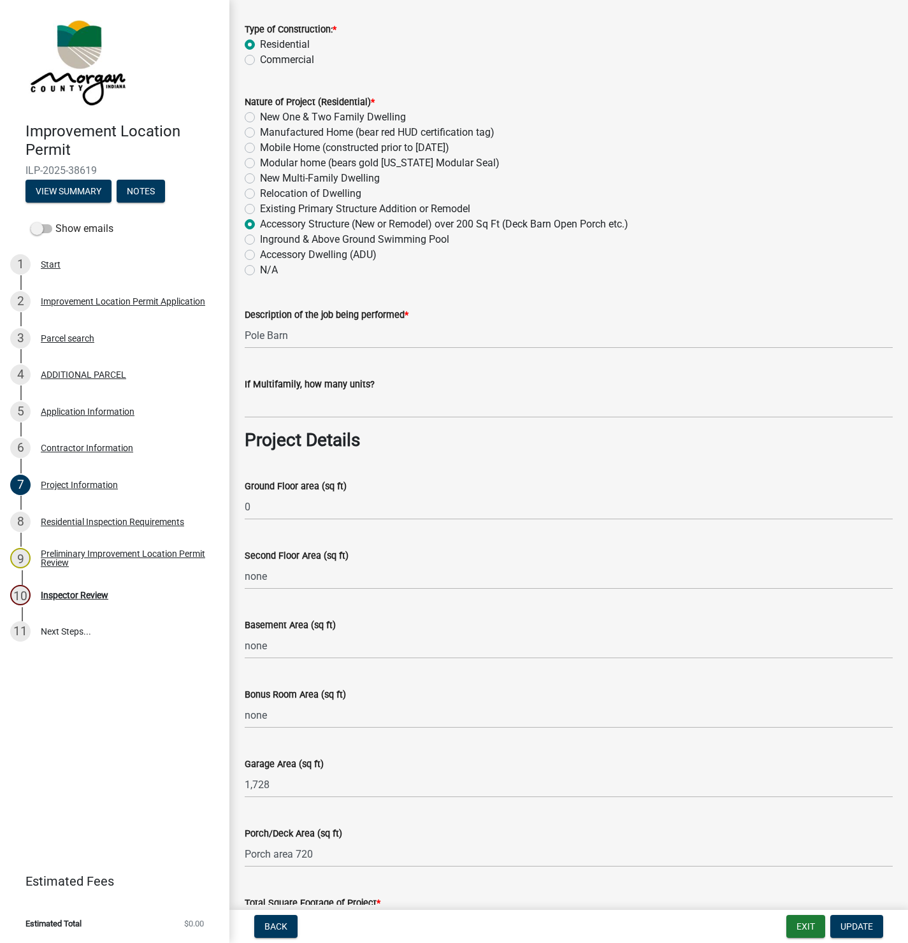
scroll to position [0, 0]
